Goal: Use online tool/utility: Utilize a website feature to perform a specific function

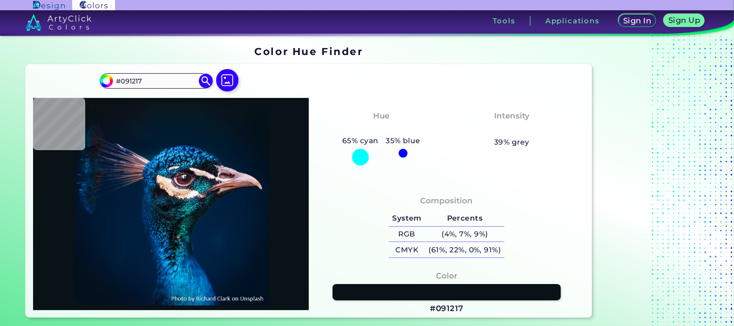
drag, startPoint x: 149, startPoint y: 82, endPoint x: 72, endPoint y: 86, distance: 77.0
click at [72, 86] on div "#091217 #091217 Acadia ◉ Acid Green ◉ Aero Blue ◉ Alabaster ◉ Albescent White ◉…" at bounding box center [309, 190] width 566 height 253
paste input "ADD8E6"
type input "#ADD8E6"
type input "#add8e6"
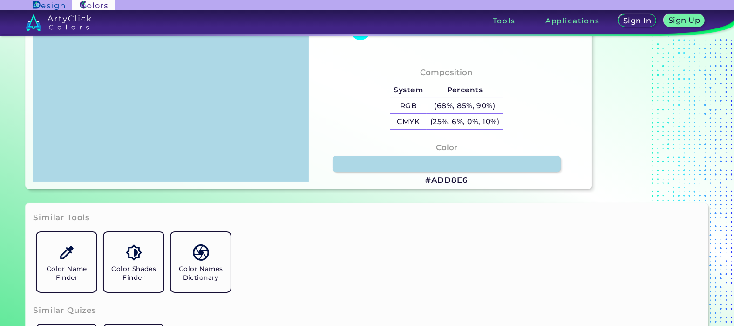
scroll to position [155, 0]
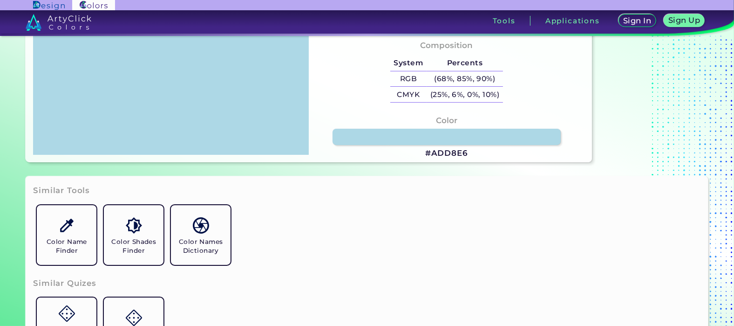
click at [446, 147] on div "Color #ADD8E6" at bounding box center [446, 137] width 261 height 54
click at [449, 133] on link at bounding box center [447, 137] width 230 height 16
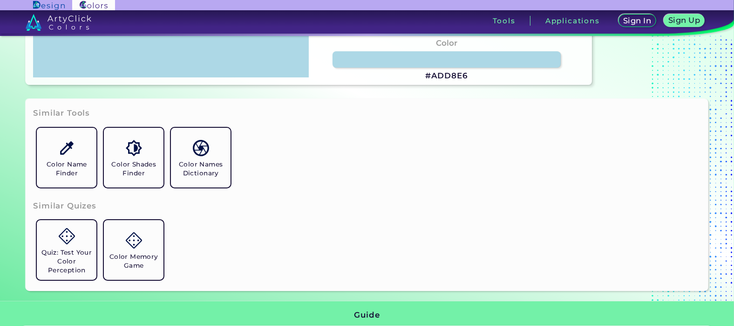
scroll to position [51, 0]
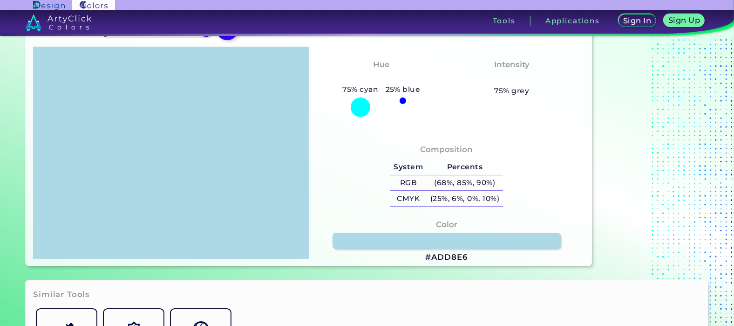
click at [440, 228] on h4 "Color" at bounding box center [446, 225] width 21 height 14
drag, startPoint x: 447, startPoint y: 221, endPoint x: 447, endPoint y: 227, distance: 6.1
click at [447, 225] on h4 "Color" at bounding box center [446, 225] width 21 height 14
click at [444, 253] on h3 "#ADD8E6" at bounding box center [446, 257] width 43 height 11
click at [447, 257] on h3 "#ADD8E6 copied" at bounding box center [446, 257] width 43 height 11
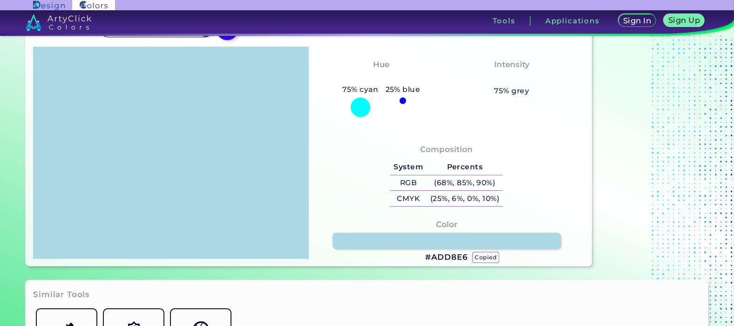
click at [174, 121] on div at bounding box center [171, 153] width 276 height 212
click at [462, 205] on h5 "(25%, 6%, 0%, 10%)" at bounding box center [465, 198] width 76 height 15
click at [464, 199] on h5 "(25%, 6%, 0%, 10%) copied" at bounding box center [465, 198] width 76 height 15
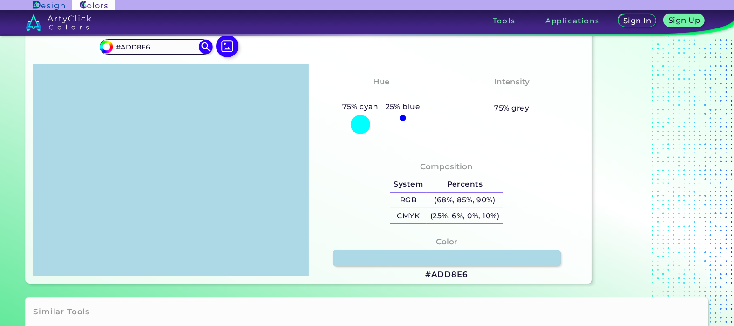
scroll to position [0, 0]
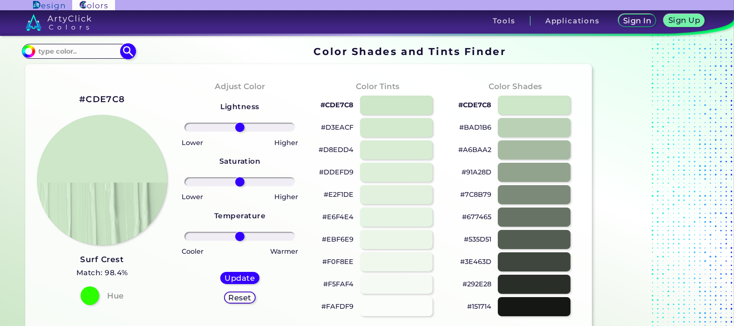
click at [83, 53] on input at bounding box center [78, 51] width 87 height 13
click at [85, 54] on input at bounding box center [78, 51] width 87 height 13
paste input "#D9F0E2"
type input "#D9F0E2"
type input "#d9f0e2"
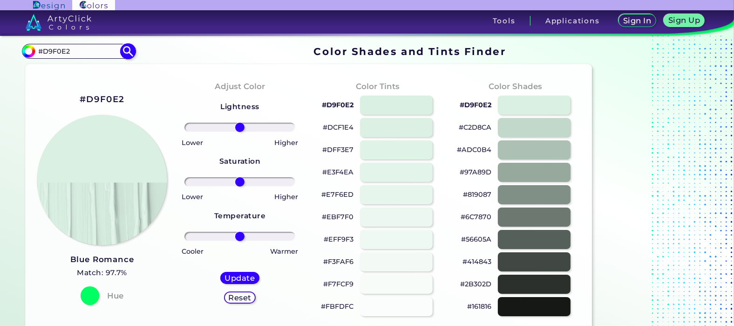
click at [85, 54] on input "#D9F0E2" at bounding box center [78, 51] width 87 height 13
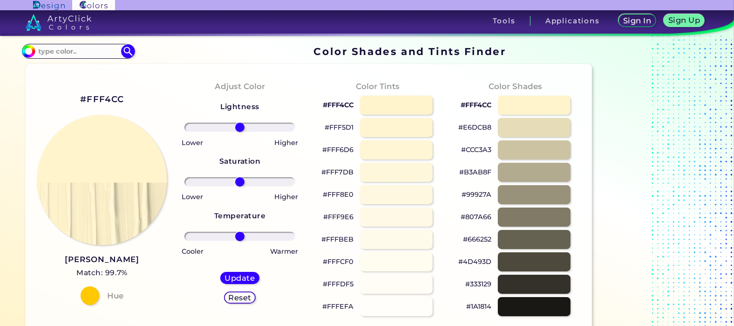
click at [85, 43] on section "#fff4cc Acadia ◉ Acid Green ◉ Aero Blue ◉ Alabaster ◉ Albescent White ◉ Algae ◉…" at bounding box center [309, 51] width 574 height 18
click at [89, 48] on input at bounding box center [78, 51] width 87 height 13
paste input "#FFDAB9"
type input "#FFDAB9"
type input "#ffdab9"
